Goal: Task Accomplishment & Management: Manage account settings

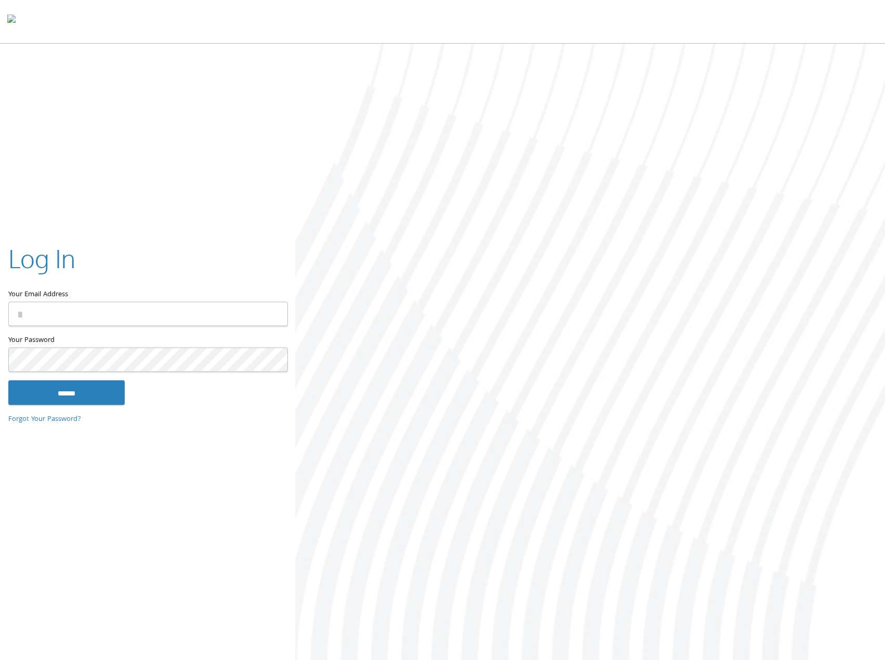
click at [89, 325] on input "Your Email Address" at bounding box center [147, 314] width 279 height 24
type input "**********"
click at [8, 380] on input "******" at bounding box center [66, 392] width 116 height 25
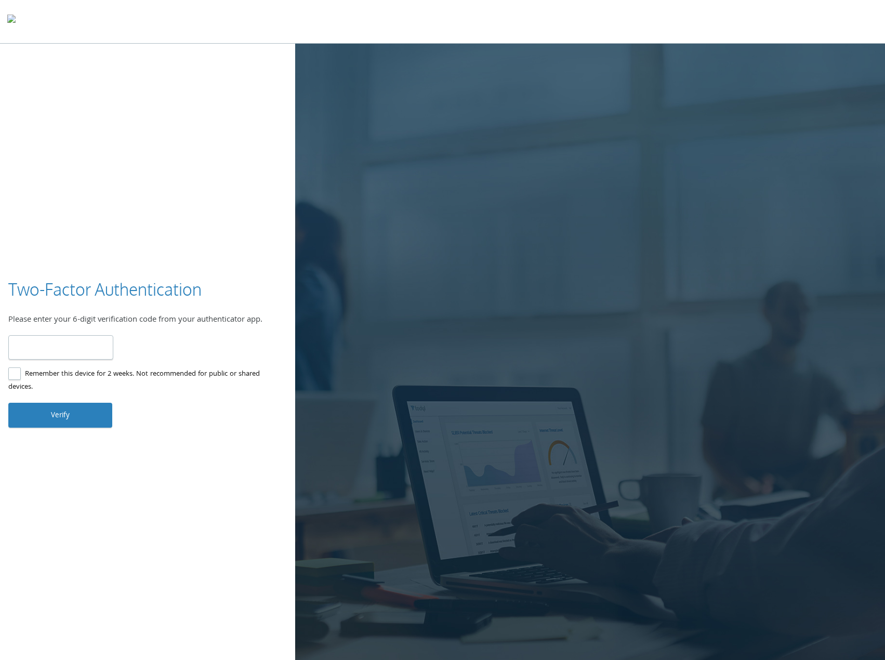
type input "******"
